Goal: Transaction & Acquisition: Purchase product/service

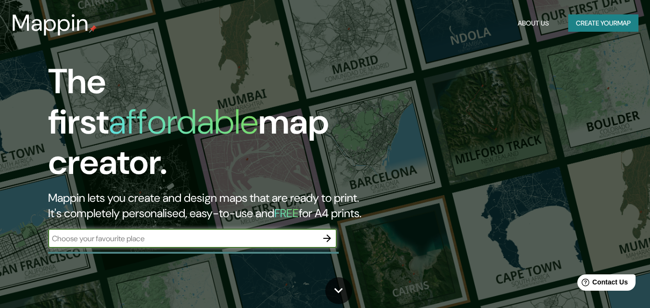
click at [189, 233] on input "text" at bounding box center [182, 238] width 269 height 11
type input "cali"
click at [326, 235] on icon "button" at bounding box center [327, 239] width 8 height 8
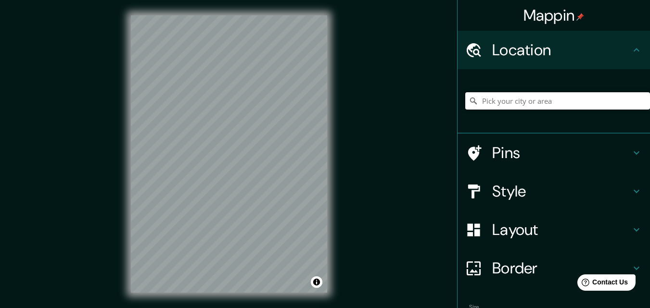
click at [560, 101] on input "Pick your city or area" at bounding box center [557, 100] width 185 height 17
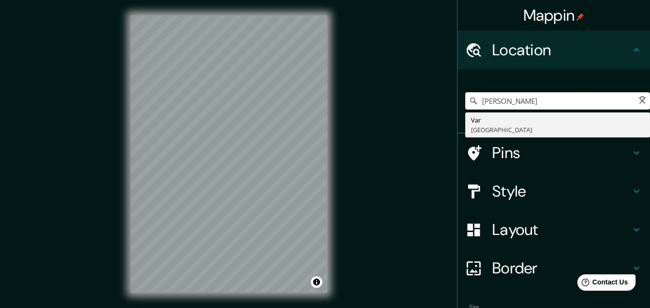
type input "[PERSON_NAME], [GEOGRAPHIC_DATA], [GEOGRAPHIC_DATA], S2300, [GEOGRAPHIC_DATA]"
